Goal: Task Accomplishment & Management: Use online tool/utility

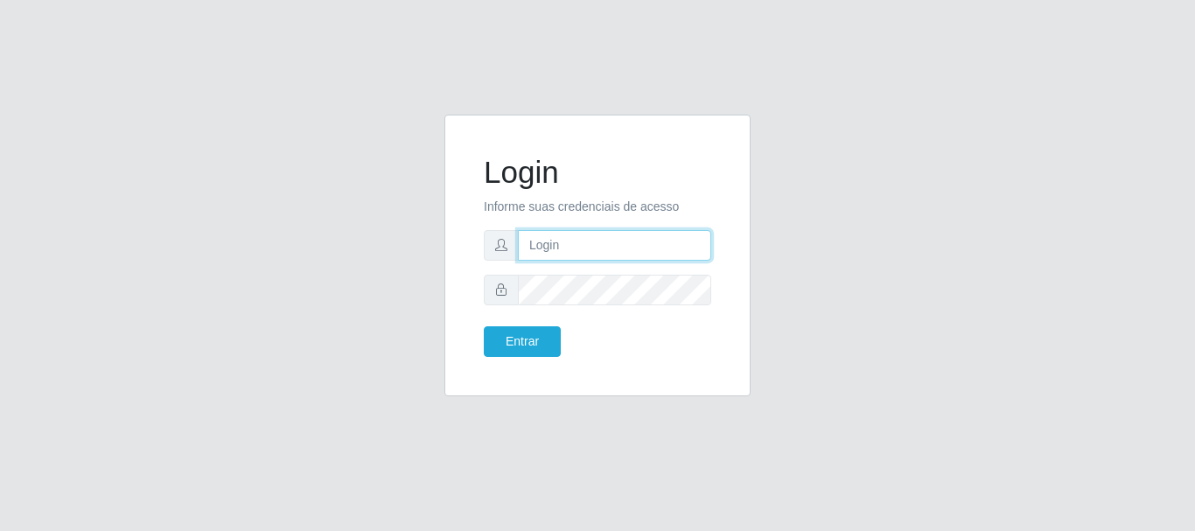
click at [576, 242] on input "text" at bounding box center [614, 245] width 193 height 31
drag, startPoint x: 599, startPoint y: 250, endPoint x: 669, endPoint y: 251, distance: 69.1
click at [669, 251] on input "ian@galiottoAa123456" at bounding box center [614, 245] width 193 height 31
drag, startPoint x: 667, startPoint y: 248, endPoint x: 599, endPoint y: 251, distance: 67.5
click at [599, 251] on input "ian@galiottoAa123456" at bounding box center [614, 245] width 193 height 31
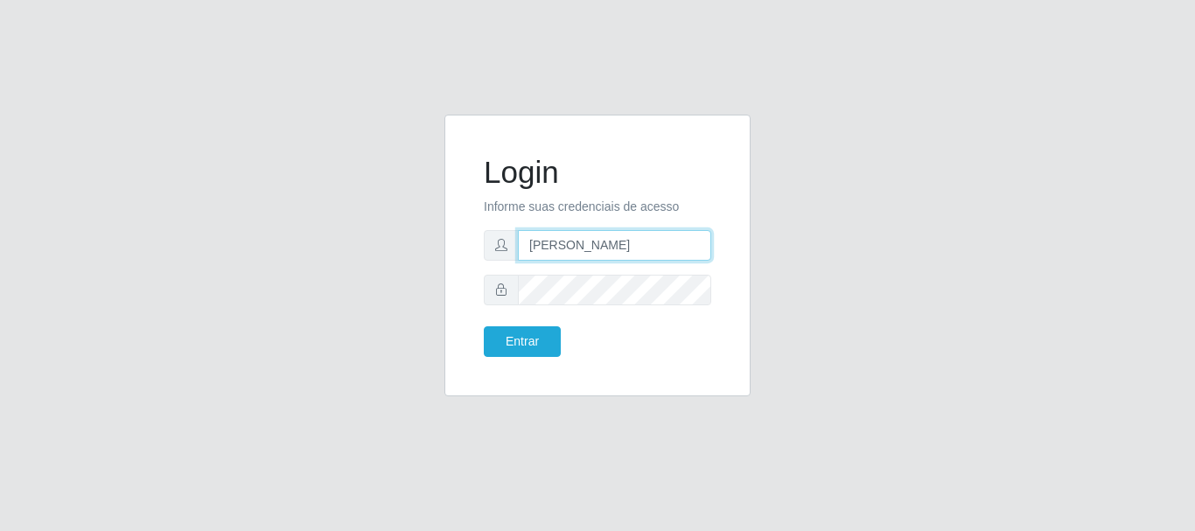
type input "[PERSON_NAME]"
click at [484, 326] on button "Entrar" at bounding box center [522, 341] width 77 height 31
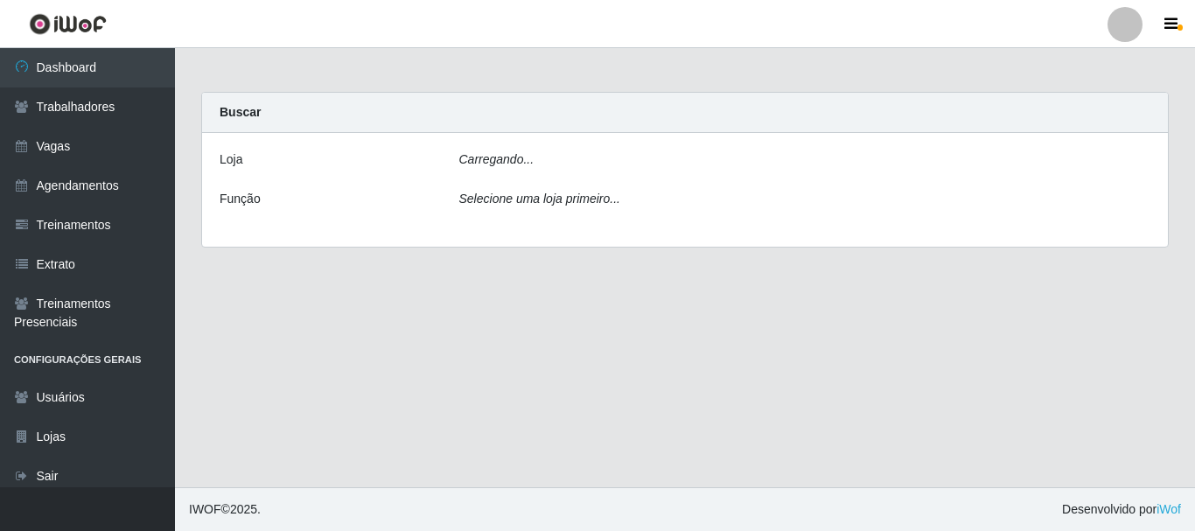
click at [522, 333] on main "Carregando... Buscar [PERSON_NAME]... Função Selecione uma loja primeiro..." at bounding box center [685, 267] width 1020 height 439
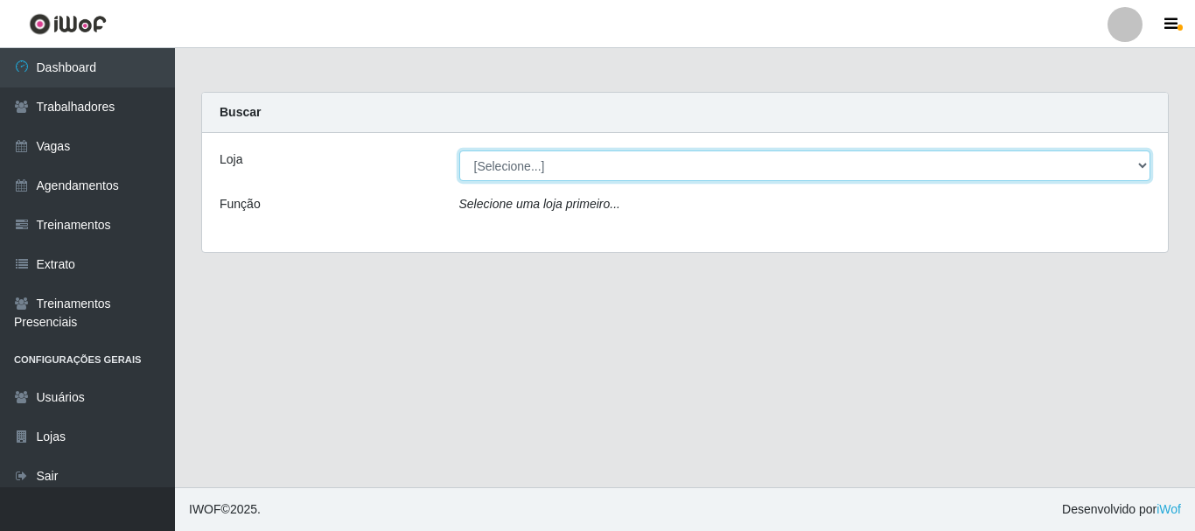
drag, startPoint x: 551, startPoint y: 153, endPoint x: 550, endPoint y: 165, distance: 11.5
click at [551, 154] on select "[Selecione...] [GEOGRAPHIC_DATA]" at bounding box center [805, 166] width 692 height 31
select select "279"
click at [459, 151] on select "[Selecione...] [GEOGRAPHIC_DATA]" at bounding box center [805, 166] width 692 height 31
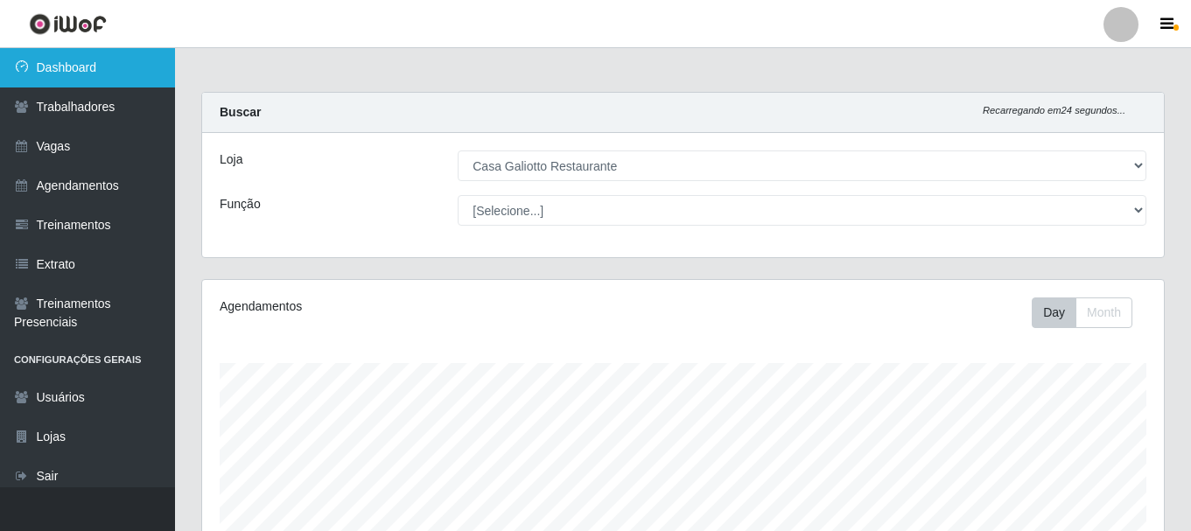
click at [79, 74] on link "Dashboard" at bounding box center [87, 67] width 175 height 39
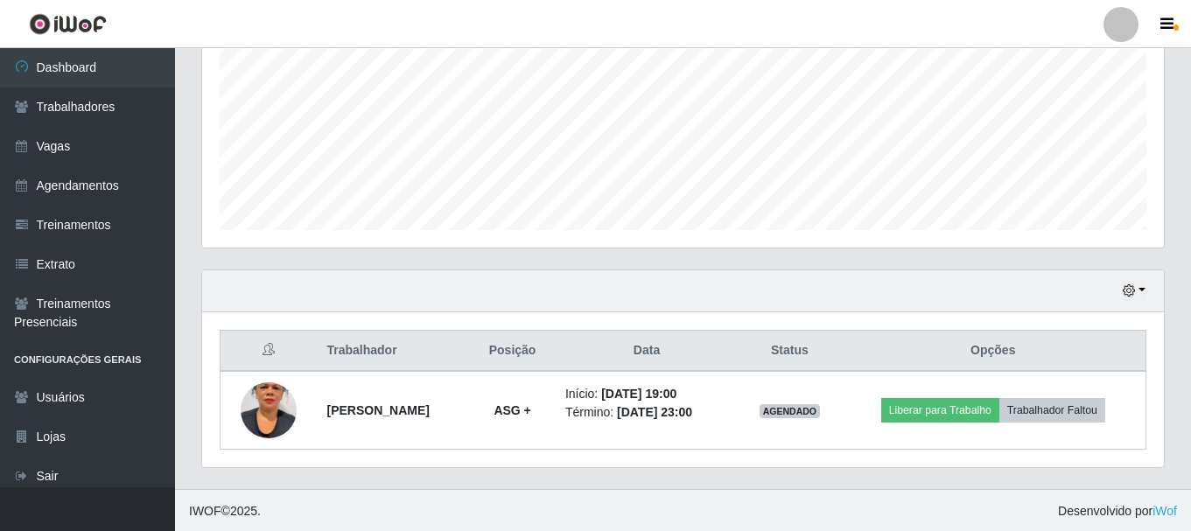
scroll to position [397, 0]
